Goal: Task Accomplishment & Management: Use online tool/utility

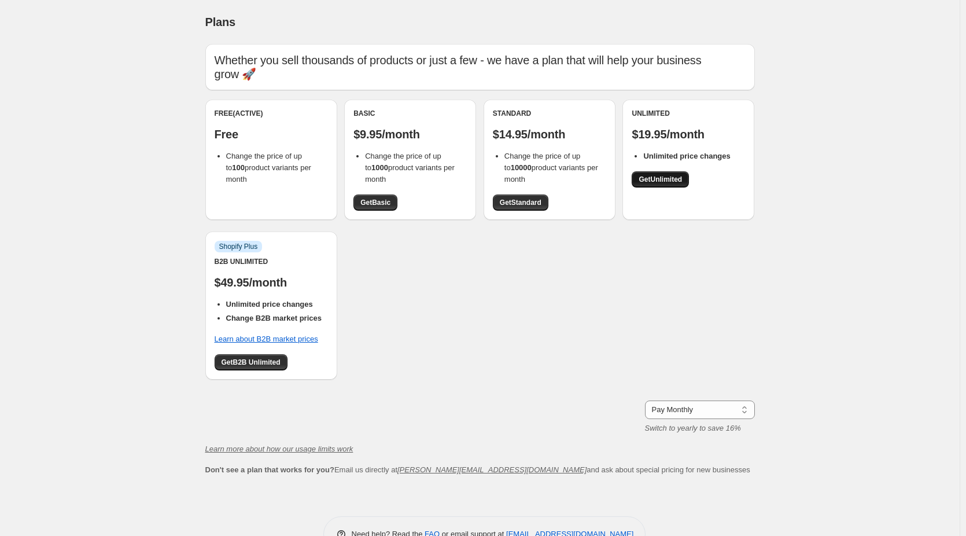
click at [681, 176] on span "Get Unlimited" at bounding box center [659, 179] width 43 height 9
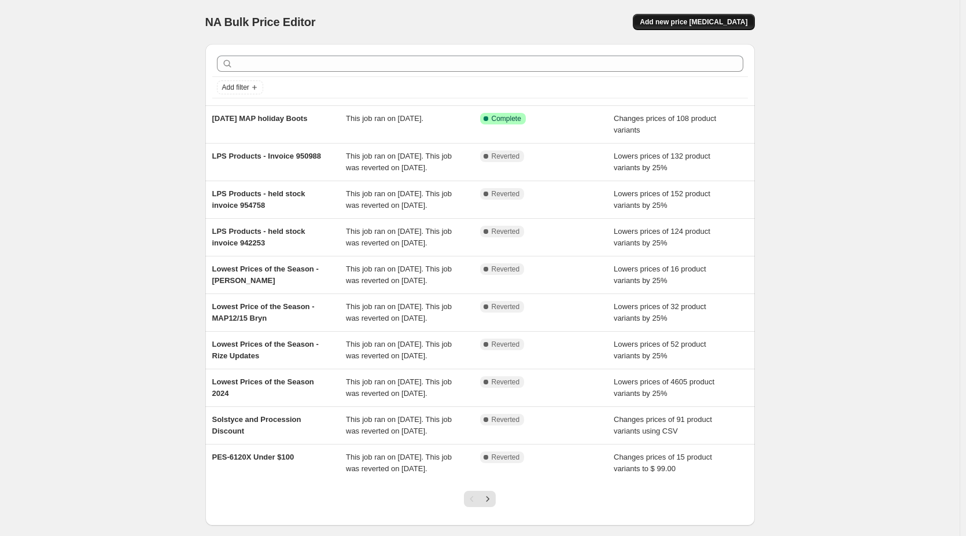
click at [727, 19] on span "Add new price [MEDICAL_DATA]" at bounding box center [694, 21] width 108 height 9
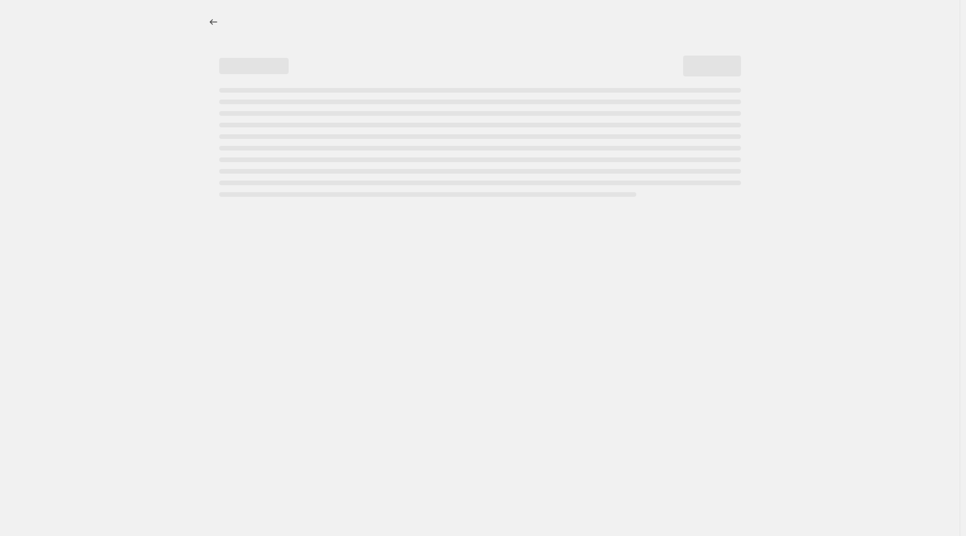
select select "percentage"
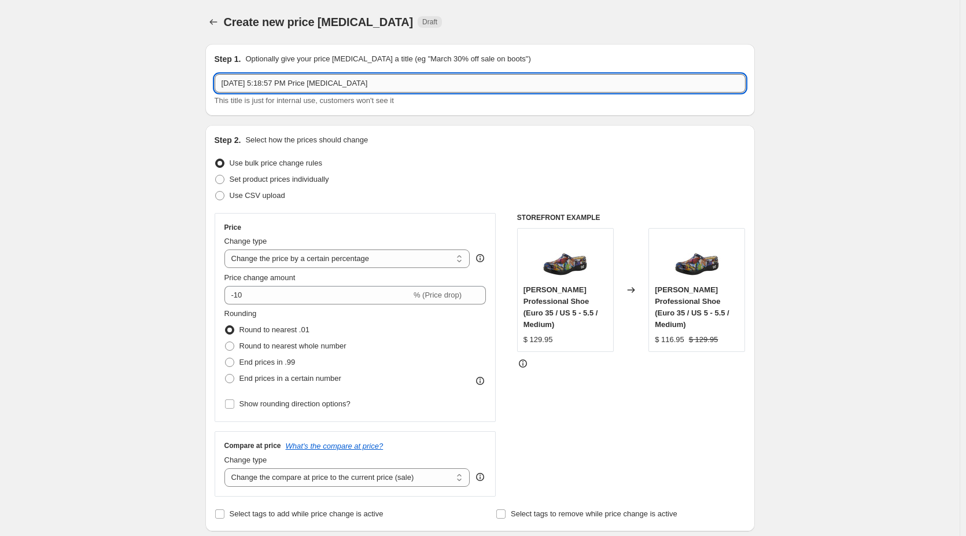
click at [275, 82] on input "[DATE] 5:18:57 PM Price [MEDICAL_DATA]" at bounding box center [480, 83] width 531 height 19
drag, startPoint x: 374, startPoint y: 80, endPoint x: 191, endPoint y: 78, distance: 182.8
type input "[DATE] Price Increase"
click at [264, 192] on span "Use CSV upload" at bounding box center [258, 195] width 56 height 9
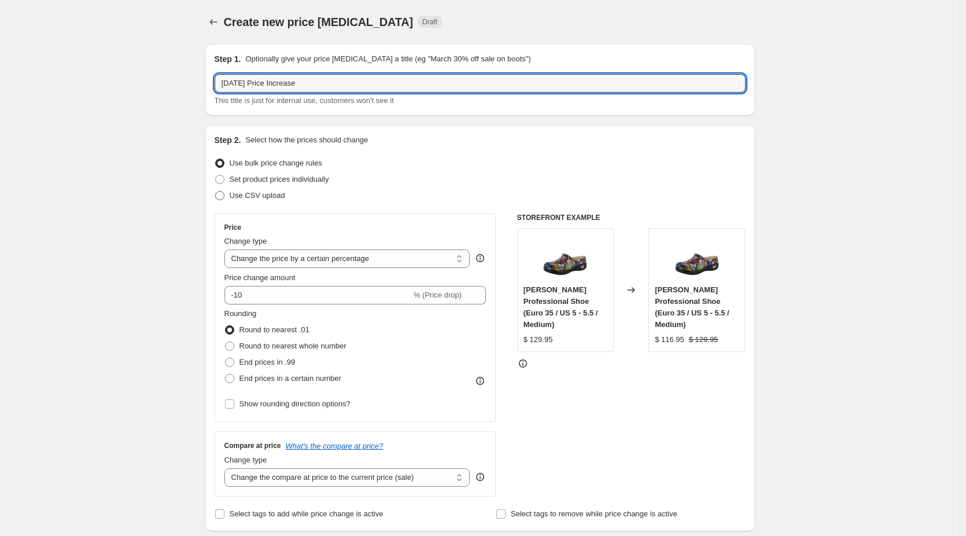
click at [216, 191] on input "Use CSV upload" at bounding box center [215, 191] width 1 height 1
radio input "true"
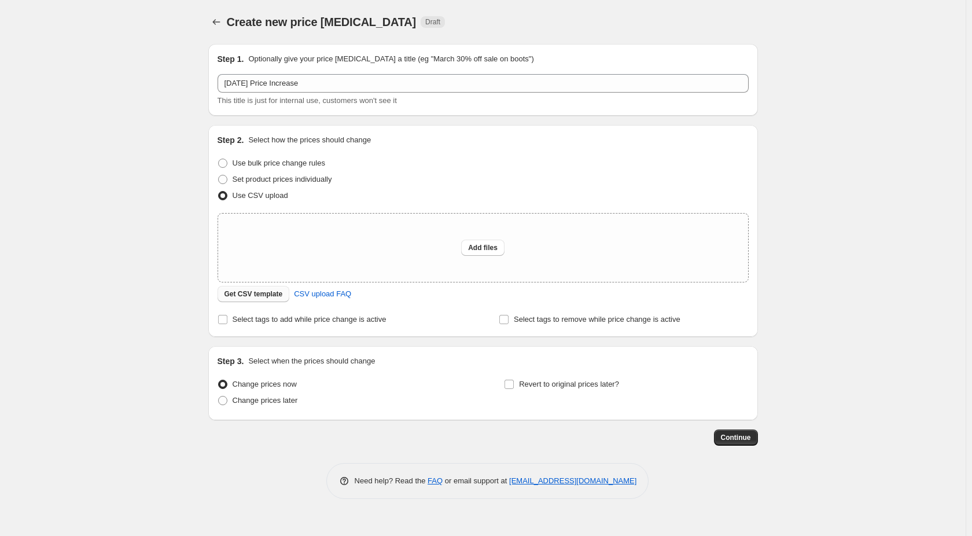
click at [246, 294] on span "Get CSV template" at bounding box center [253, 293] width 58 height 9
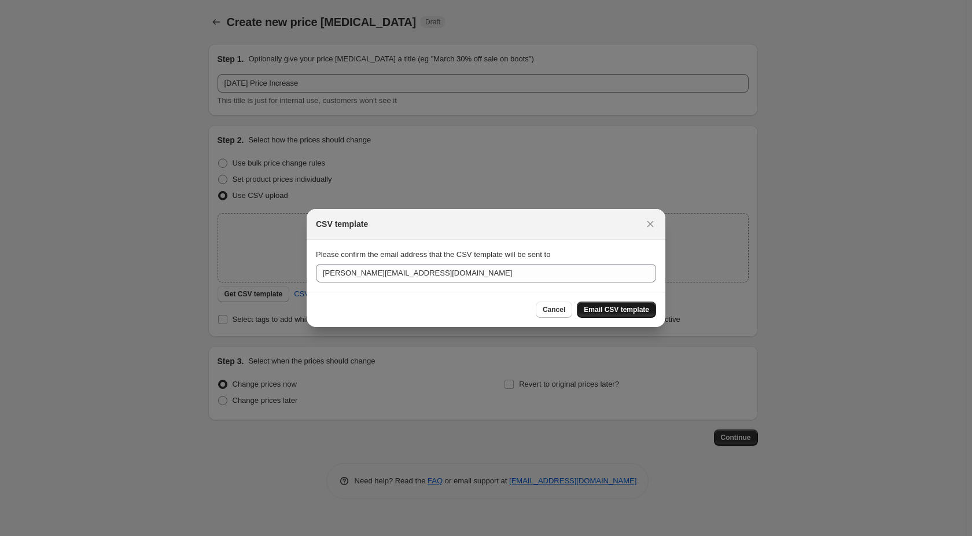
click at [619, 309] on span "Email CSV template" at bounding box center [616, 309] width 65 height 9
